Goal: Obtain resource: Download file/media

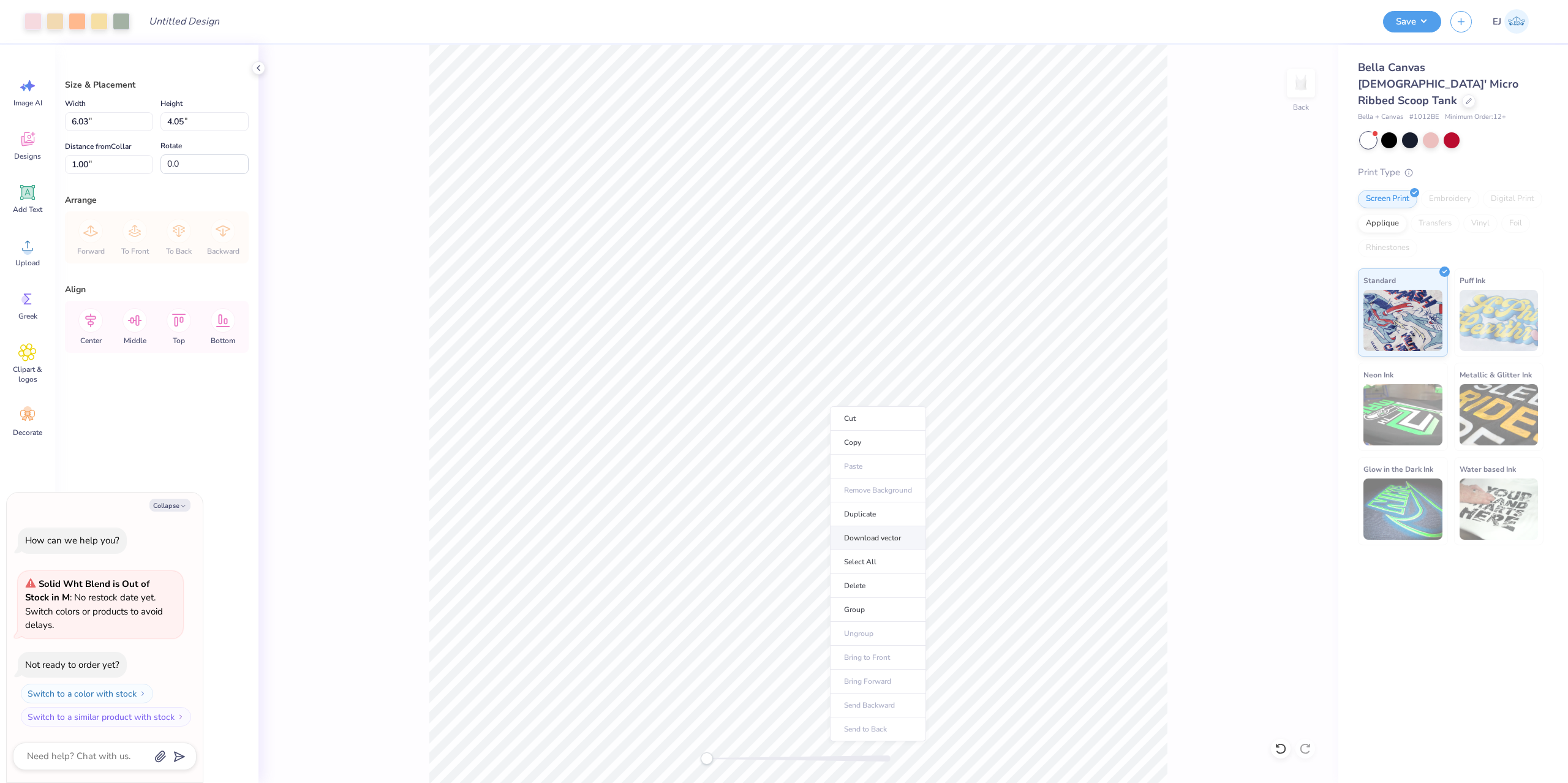
click at [889, 544] on li "Download vector" at bounding box center [877, 538] width 96 height 24
type textarea "x"
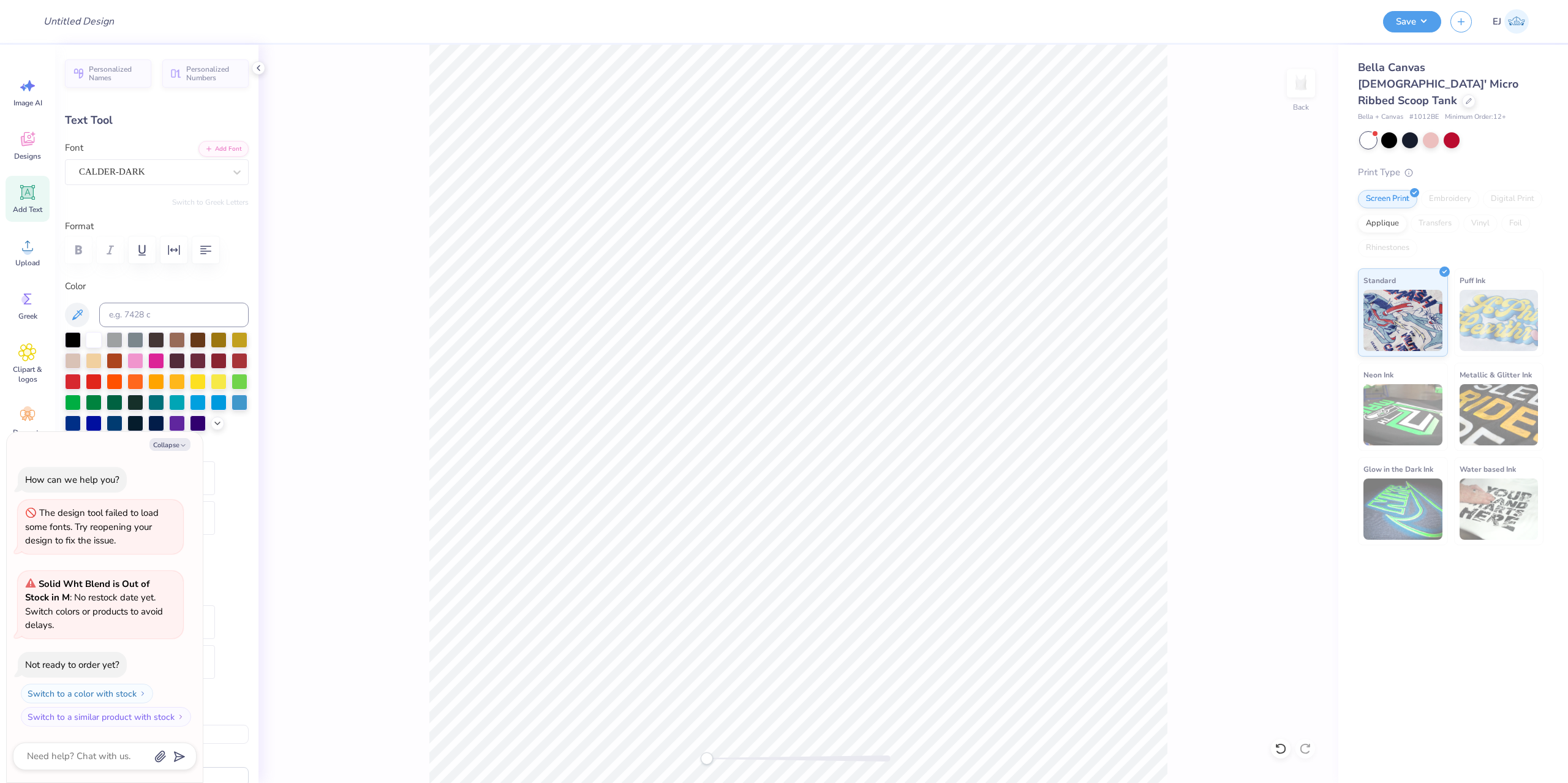
scroll to position [0, 5]
type textarea "x"
type textarea "S"
type textarea "x"
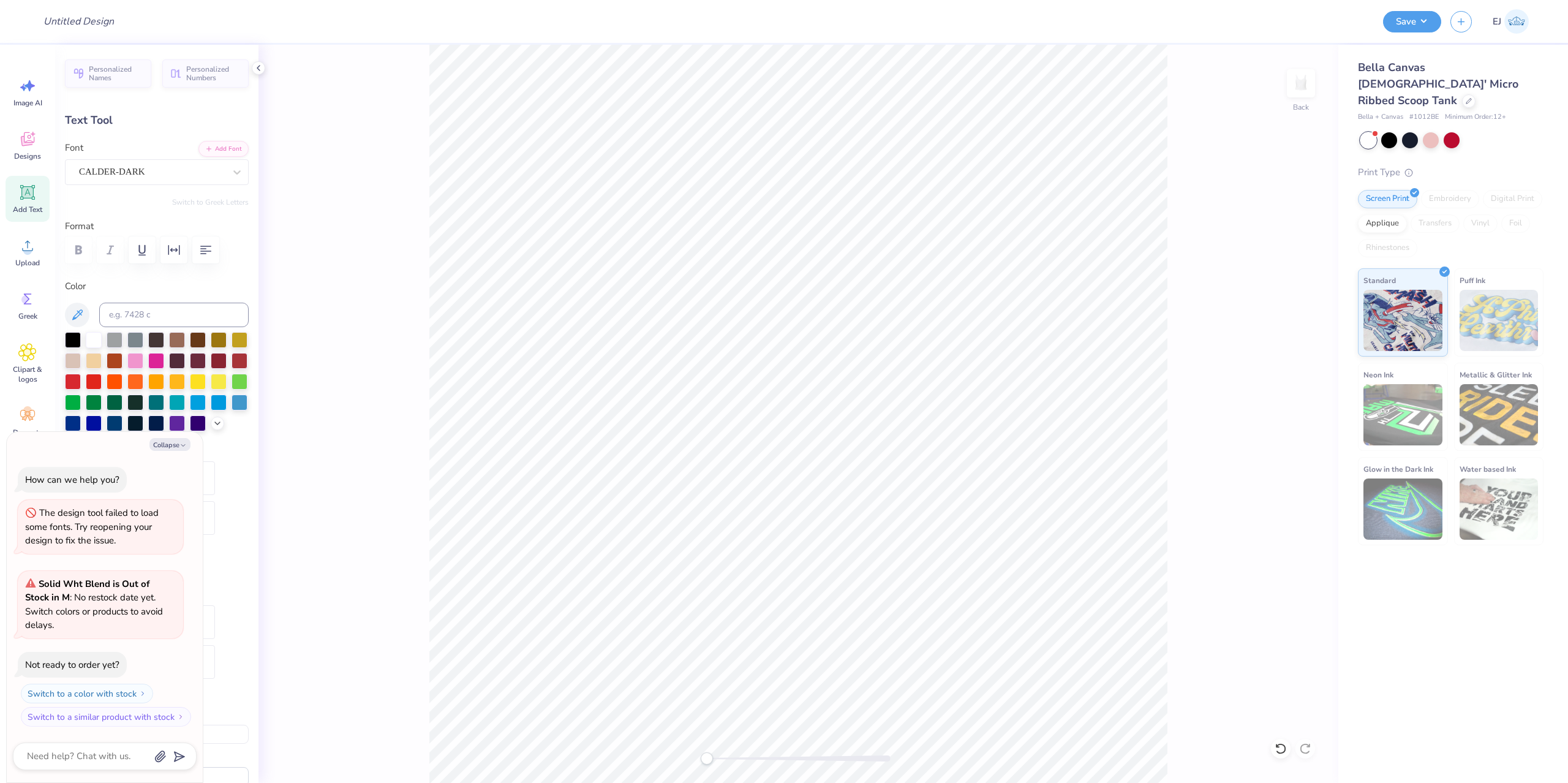
type textarea "SI"
type textarea "x"
type textarea "SIS"
type textarea "x"
type textarea "SISTE"
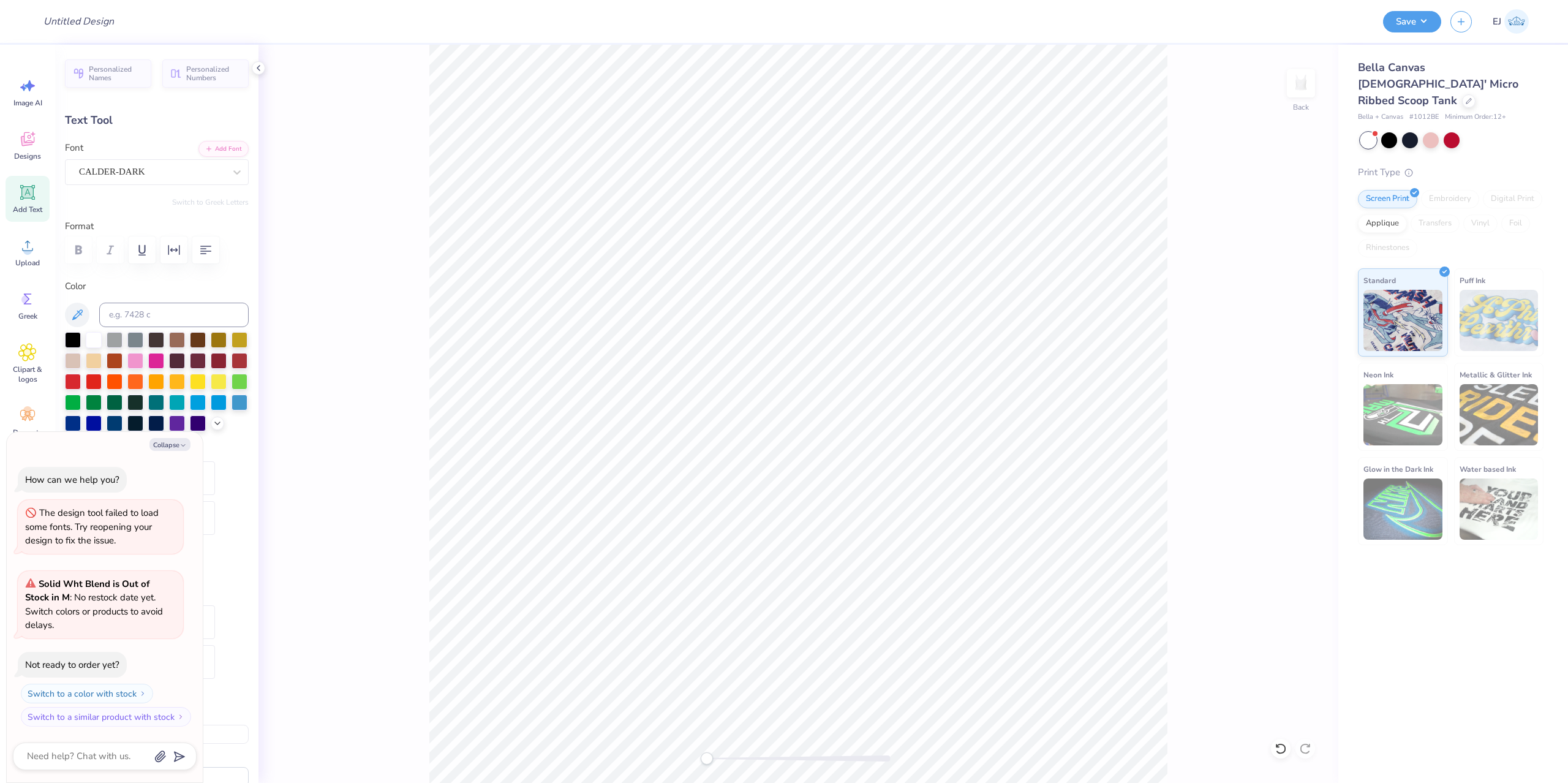
type textarea "x"
type textarea "SISTER"
type textarea "x"
type textarea "SISTERH"
type textarea "x"
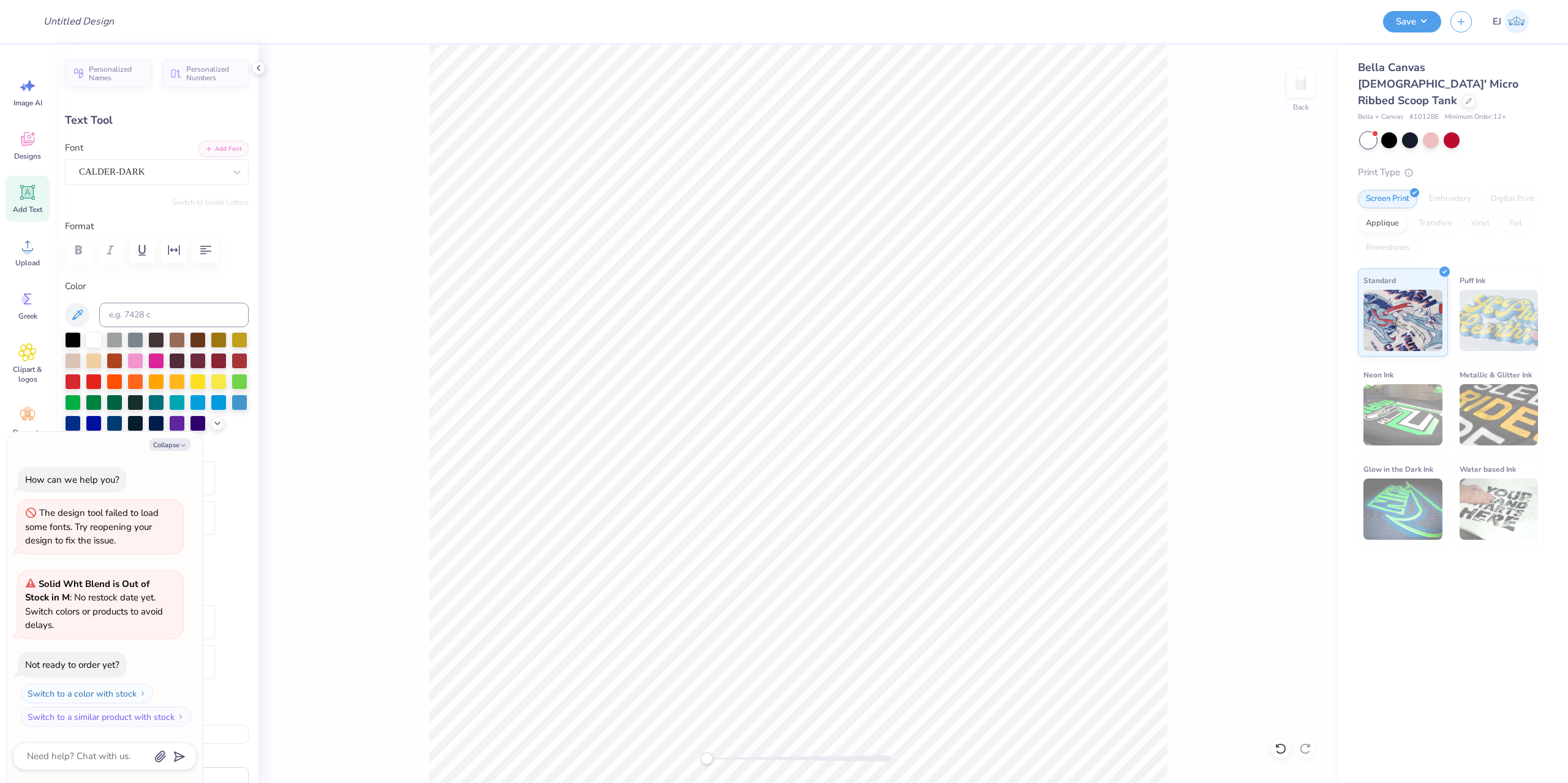
type textarea "SISTERHO"
type textarea "x"
type textarea "SISTERHOO"
type textarea "x"
type textarea "SISTERHOOD"
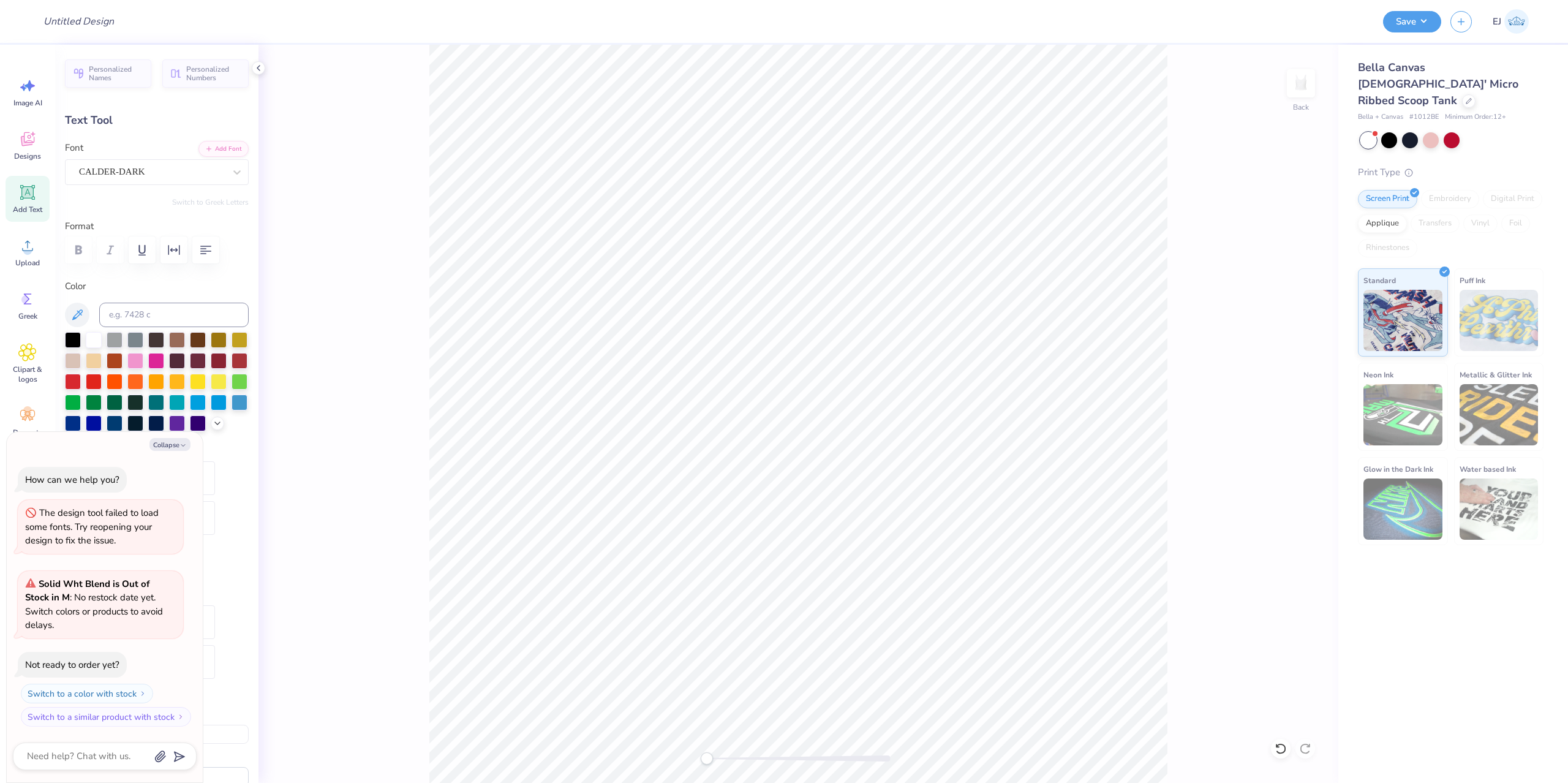
scroll to position [0, 3]
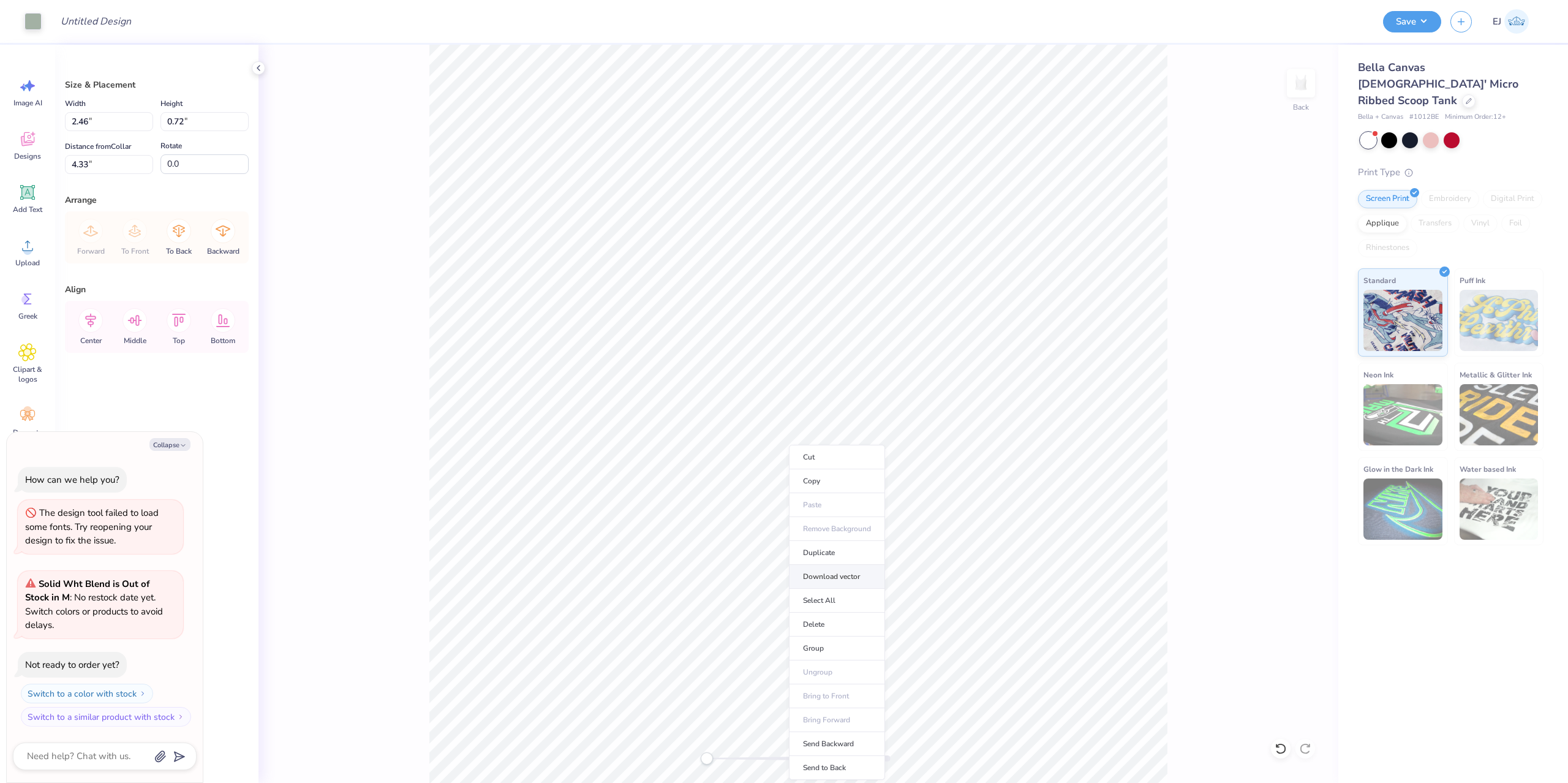
click at [855, 582] on li "Download vector" at bounding box center [837, 577] width 96 height 24
type textarea "x"
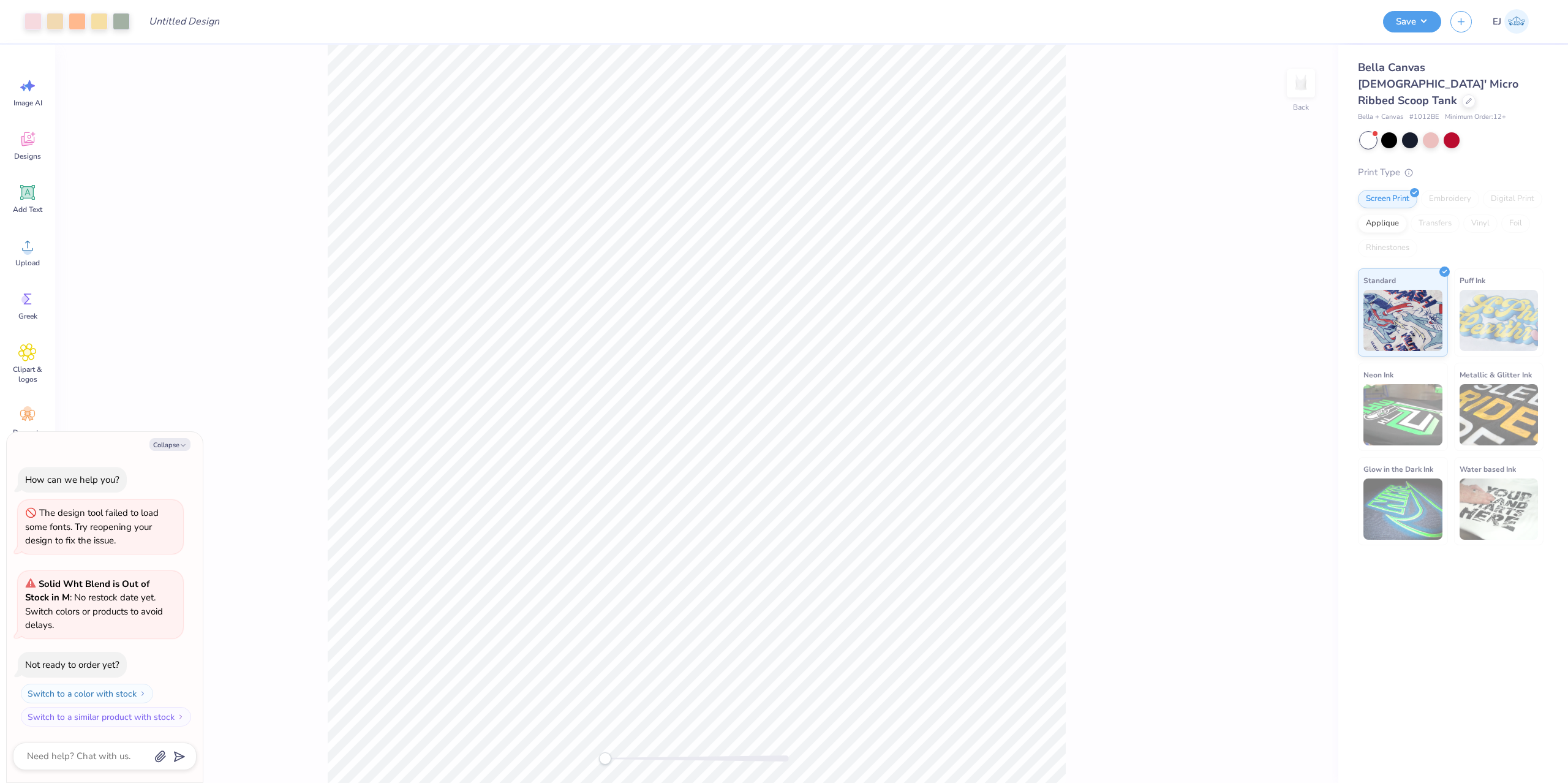
type textarea "x"
